Goal: Transaction & Acquisition: Purchase product/service

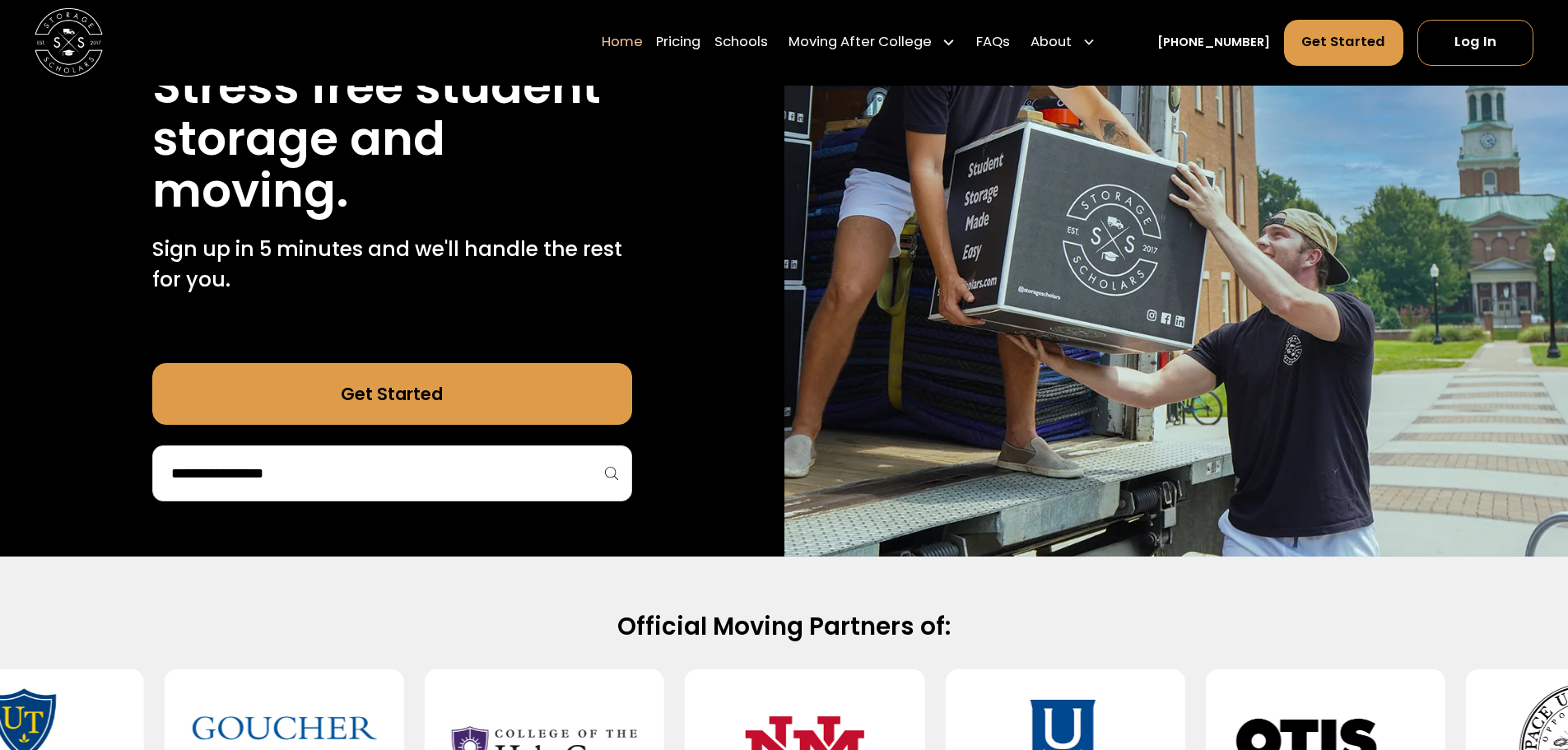
scroll to position [493, 0]
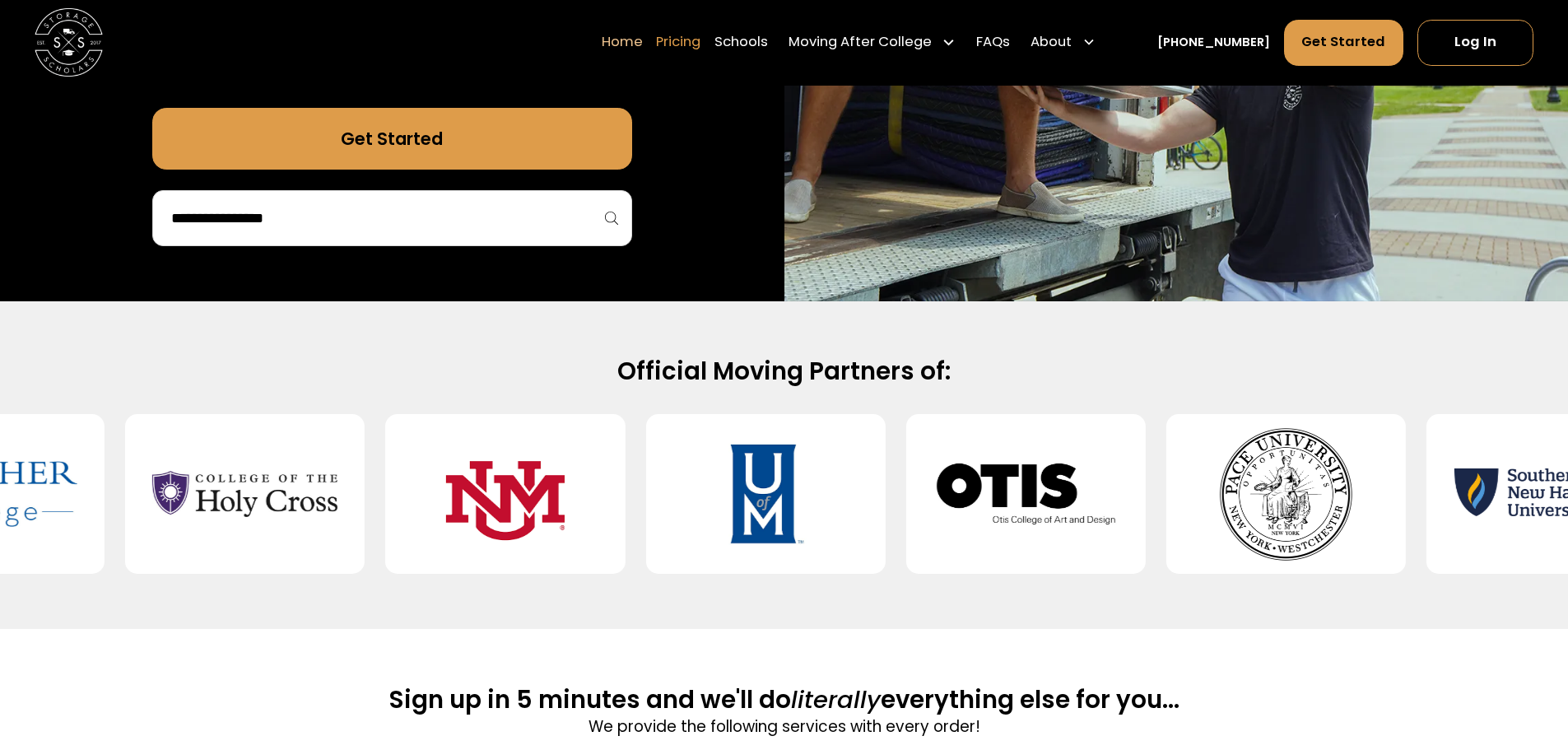
click at [693, 38] on link "Pricing" at bounding box center [678, 42] width 44 height 48
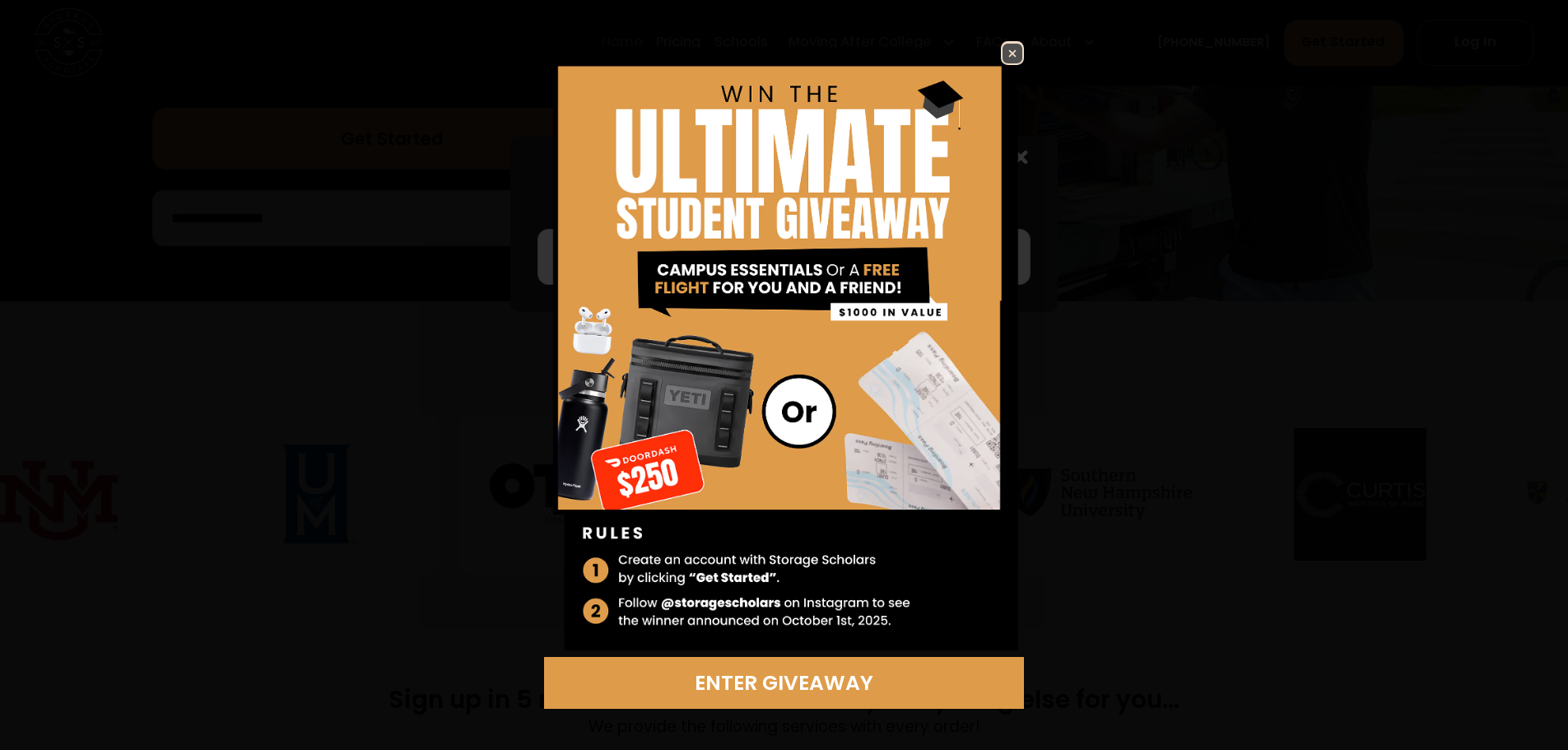
click at [1014, 50] on img at bounding box center [1013, 54] width 20 height 20
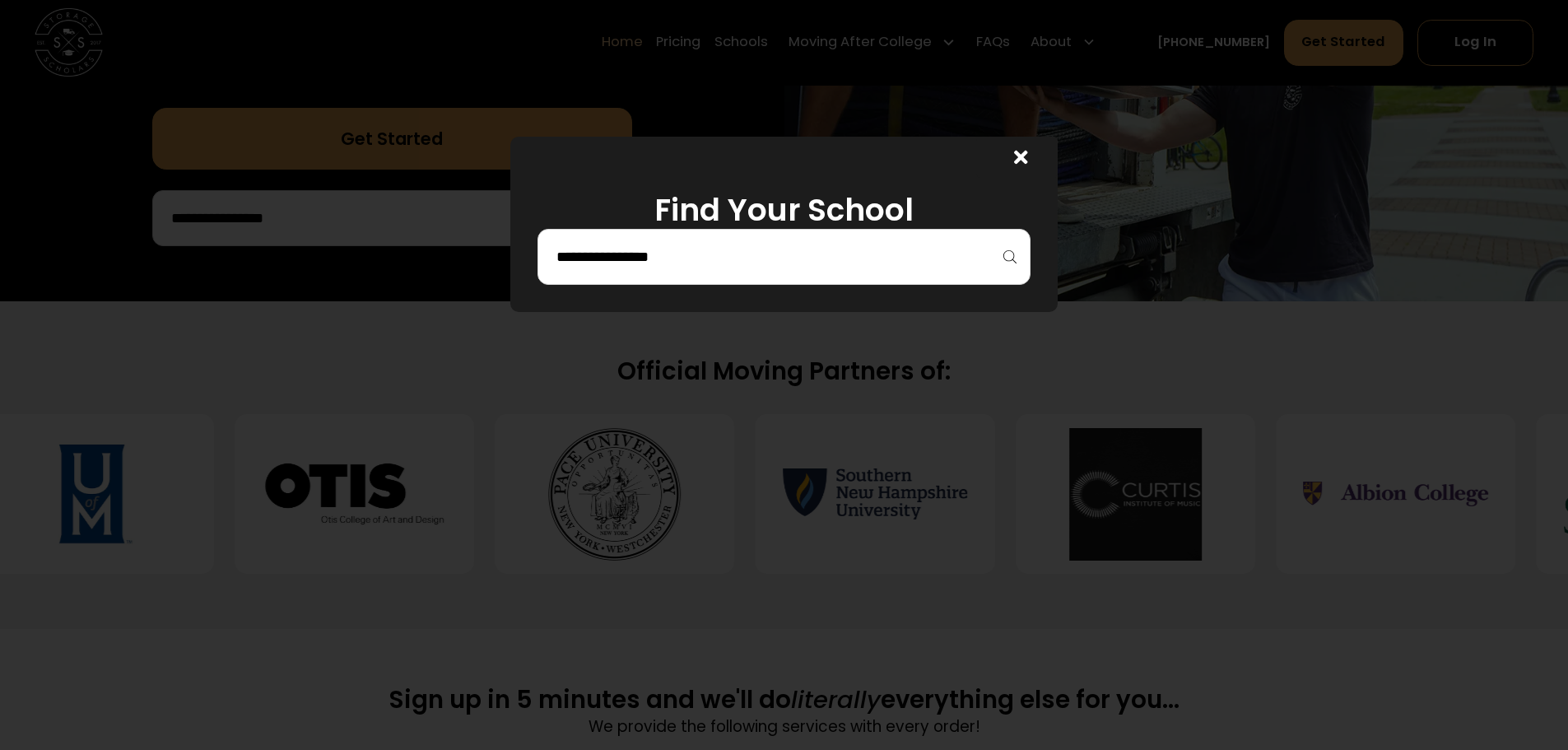
click at [732, 245] on input "search" at bounding box center [784, 257] width 458 height 28
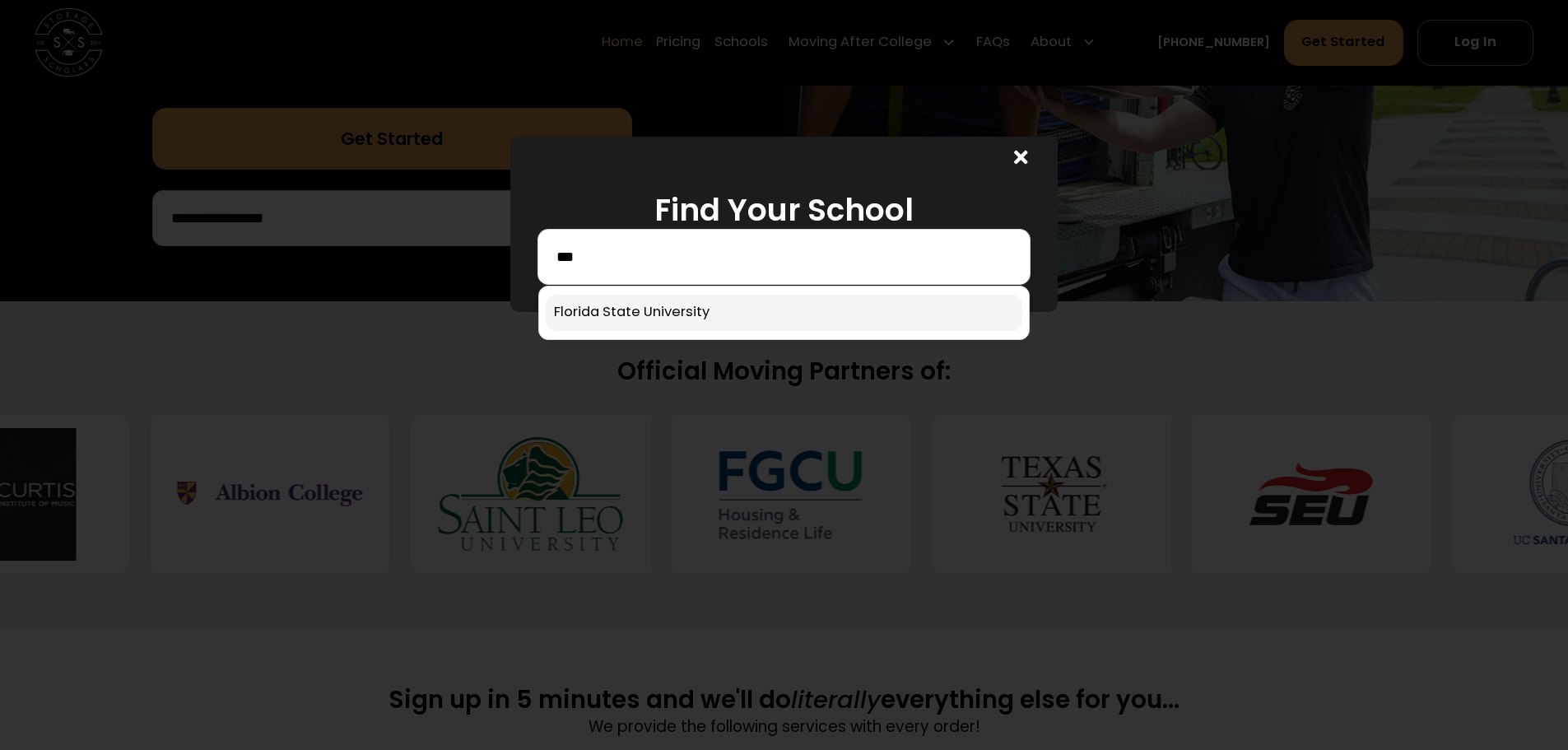
type input "***"
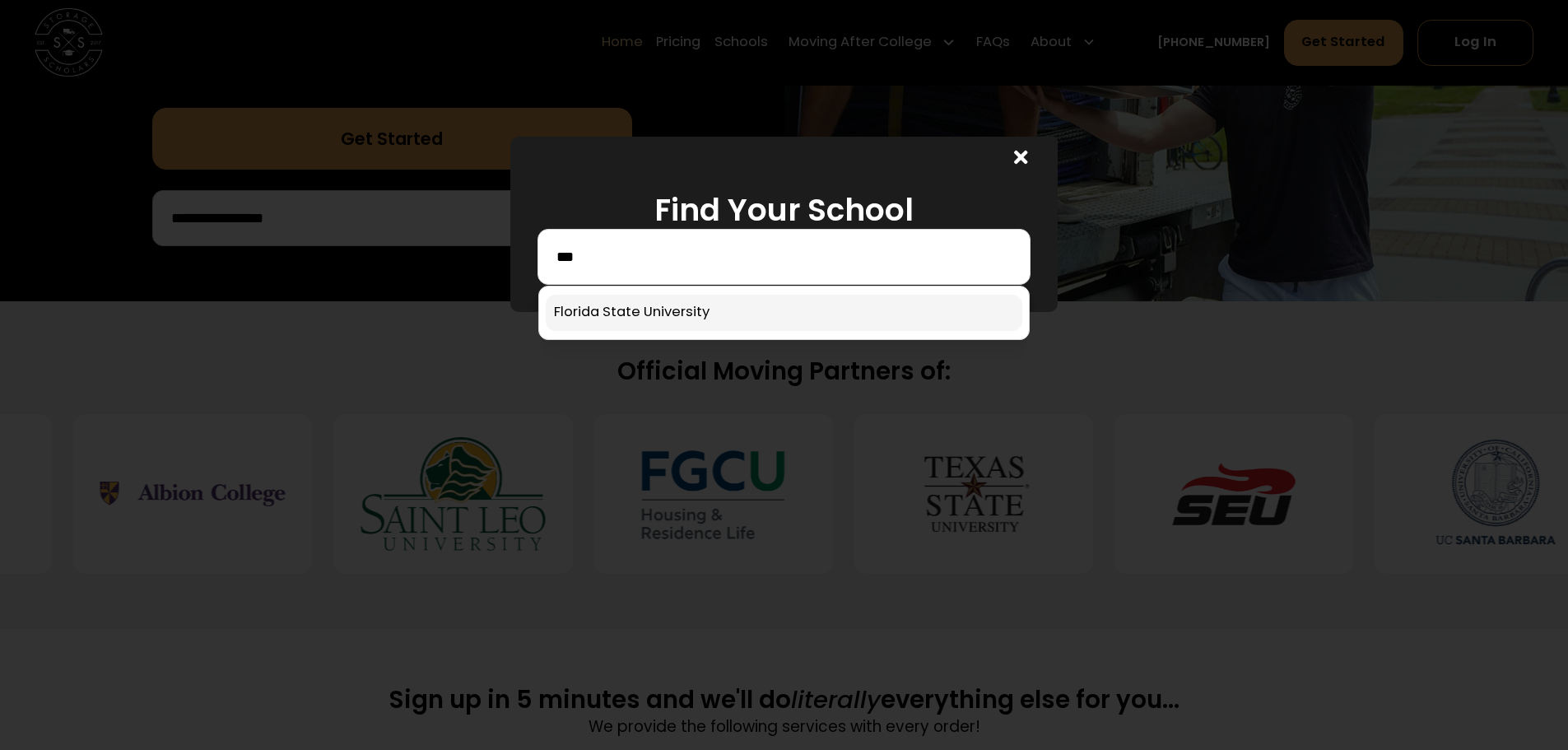
click at [698, 304] on link at bounding box center [784, 312] width 477 height 36
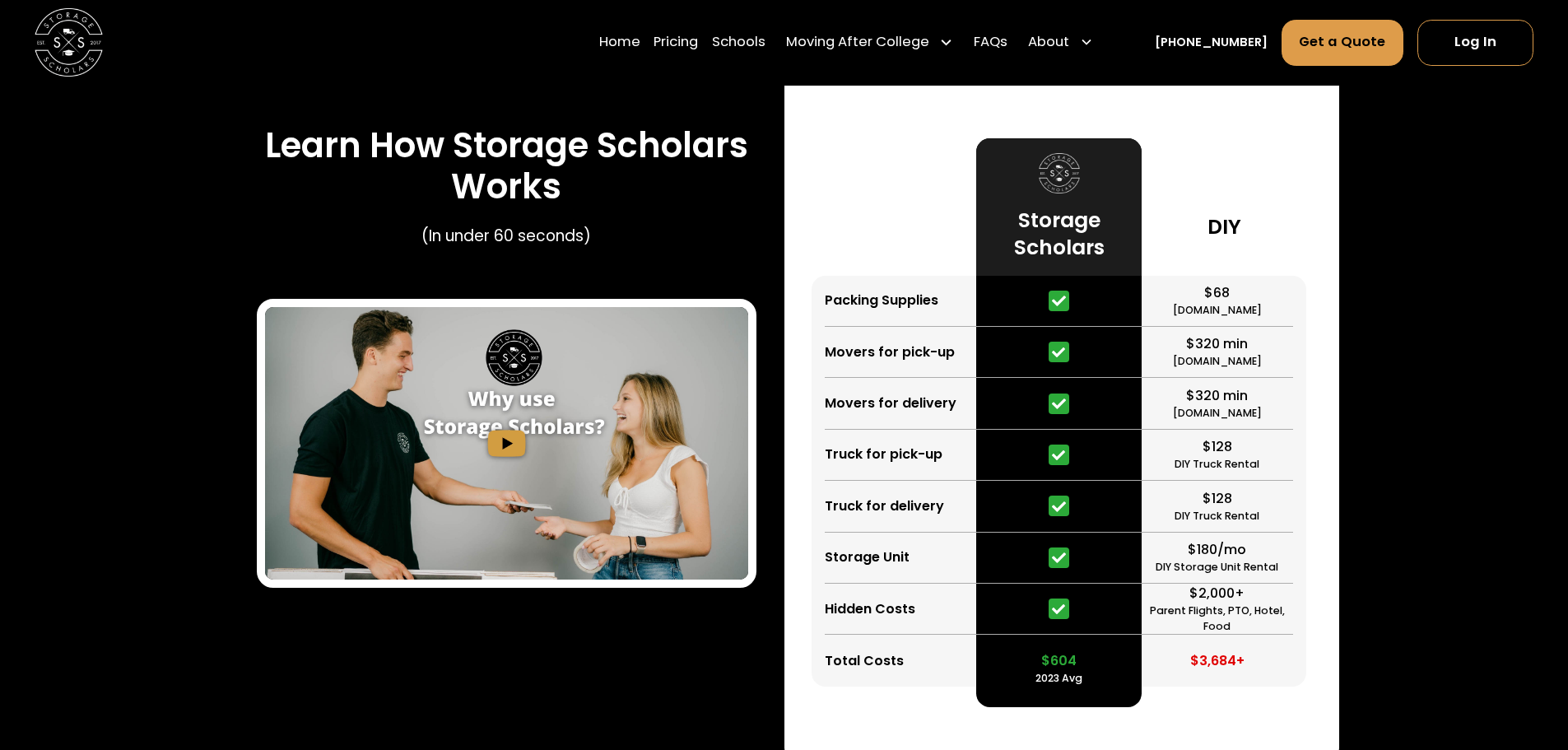
scroll to position [2597, 0]
click at [449, 343] on img "open lightbox" at bounding box center [507, 444] width 484 height 272
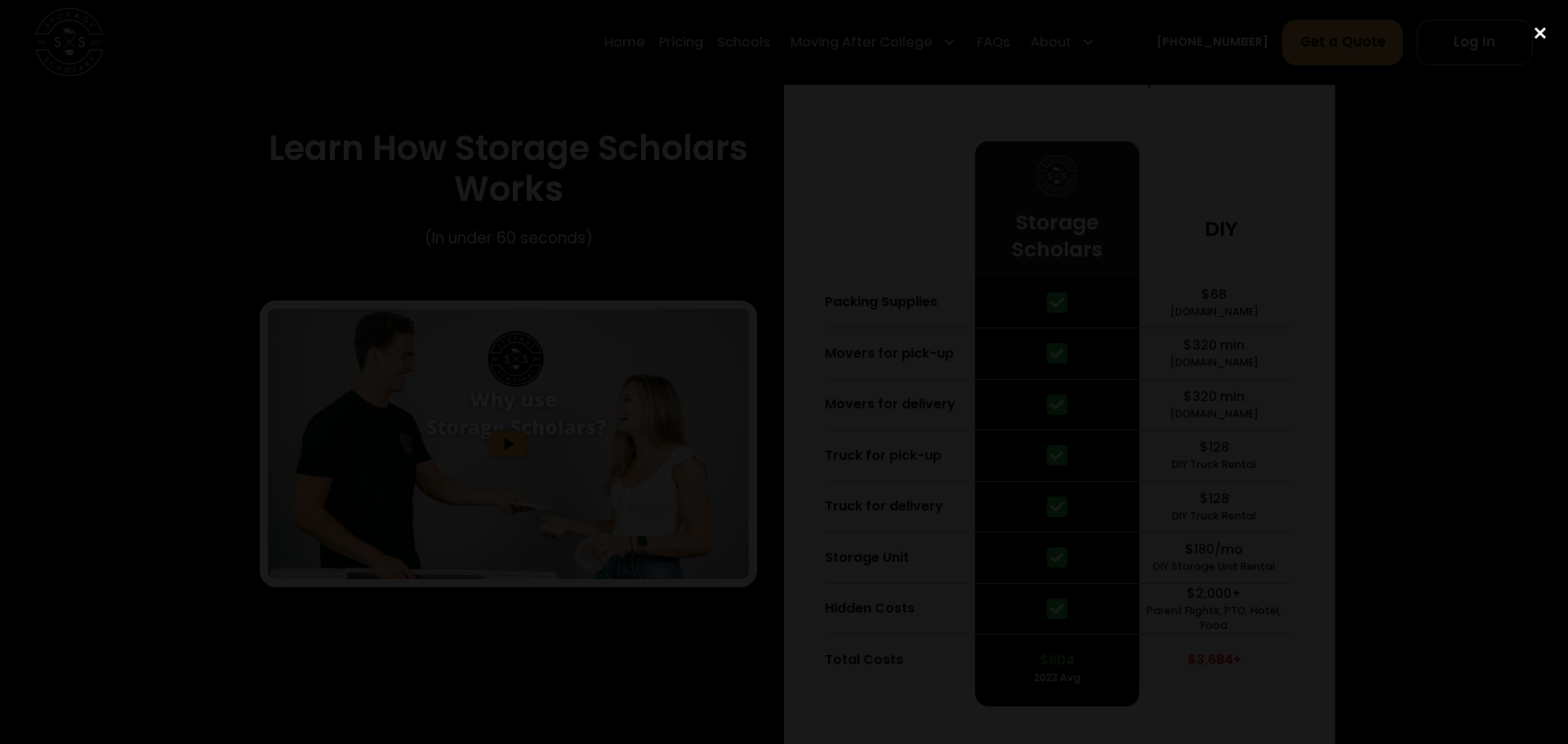
click at [1536, 42] on div "close lightbox" at bounding box center [1539, 32] width 55 height 36
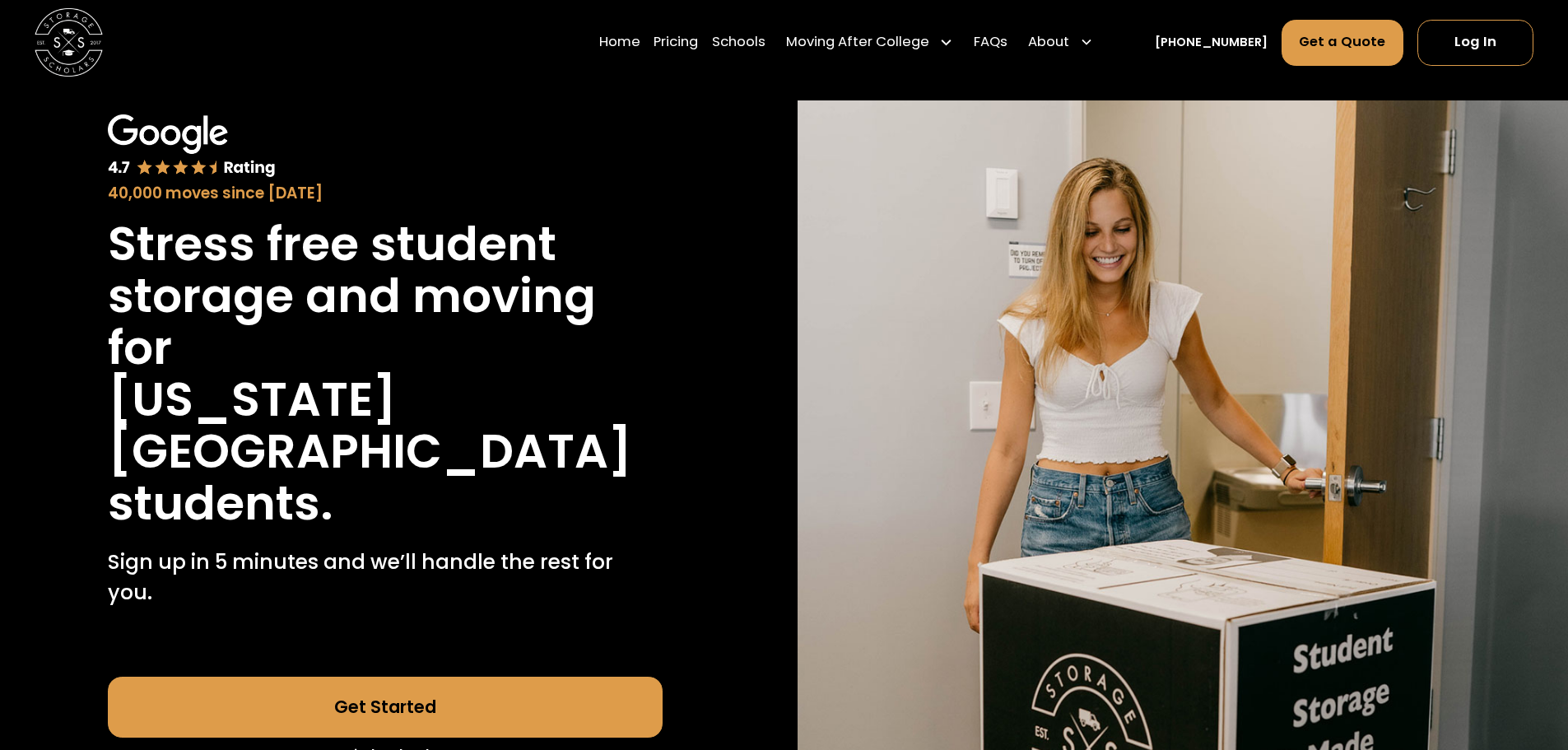
scroll to position [0, 0]
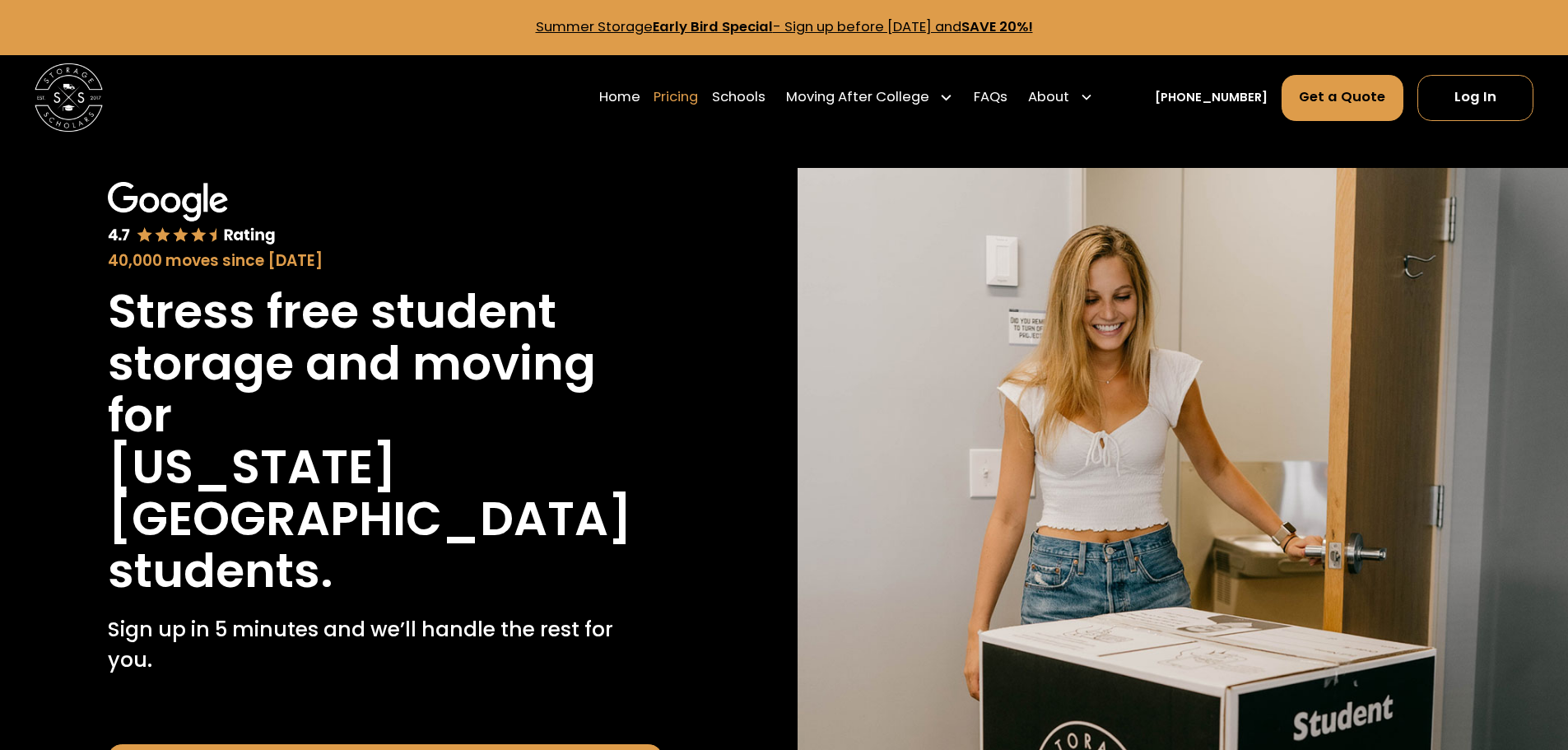
click at [698, 91] on link "Pricing" at bounding box center [675, 97] width 44 height 48
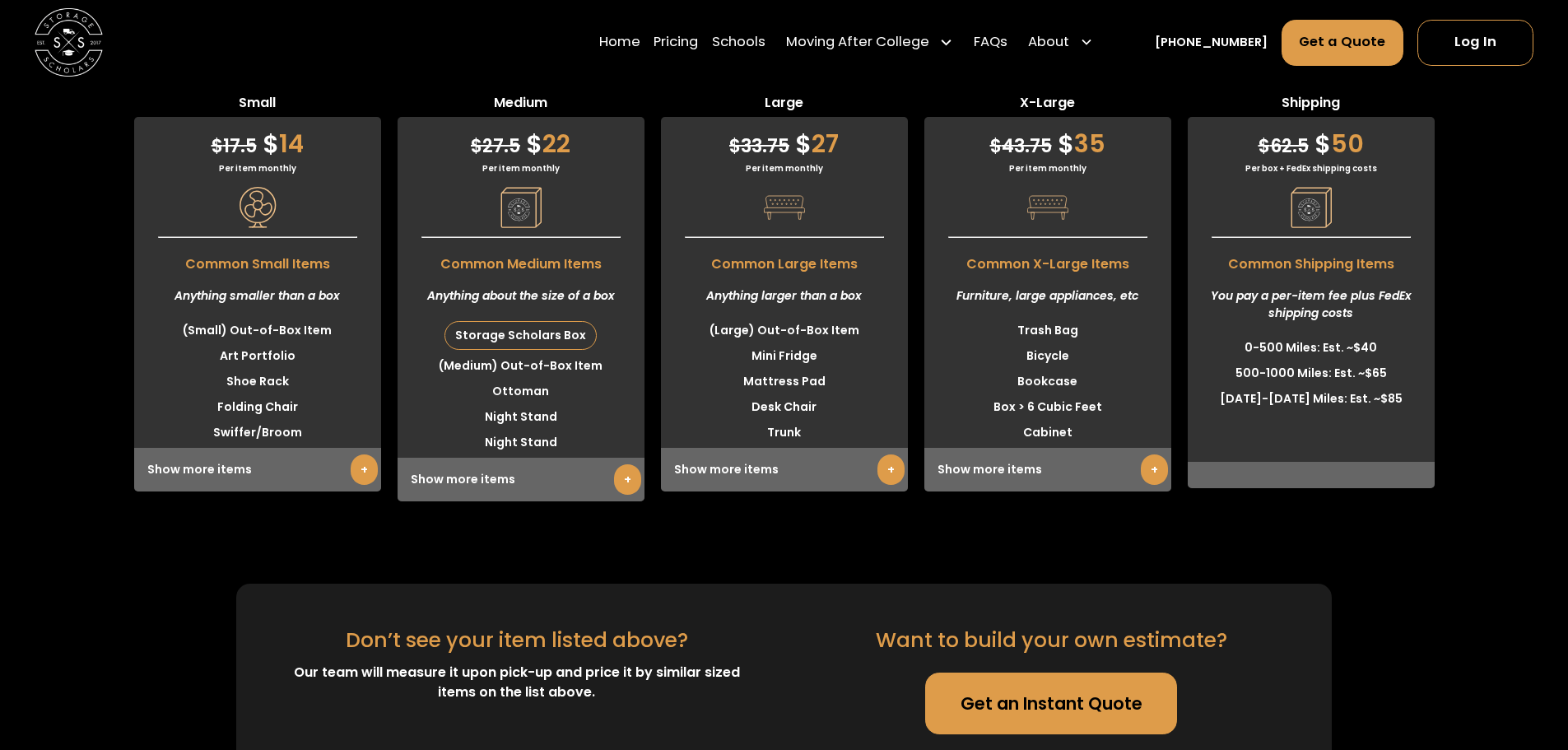
scroll to position [4298, 0]
